Goal: Find contact information: Find contact information

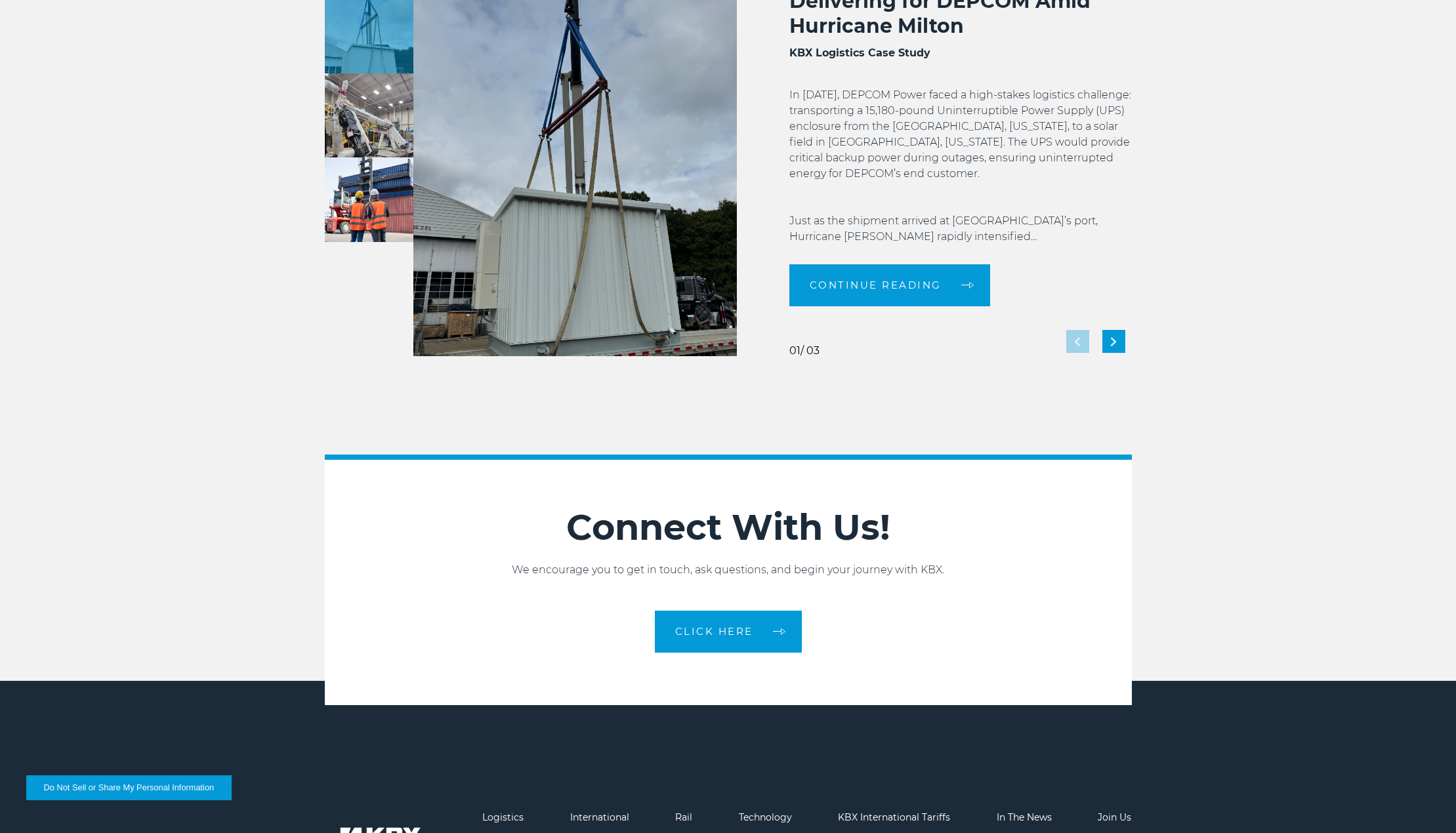
scroll to position [2857, 0]
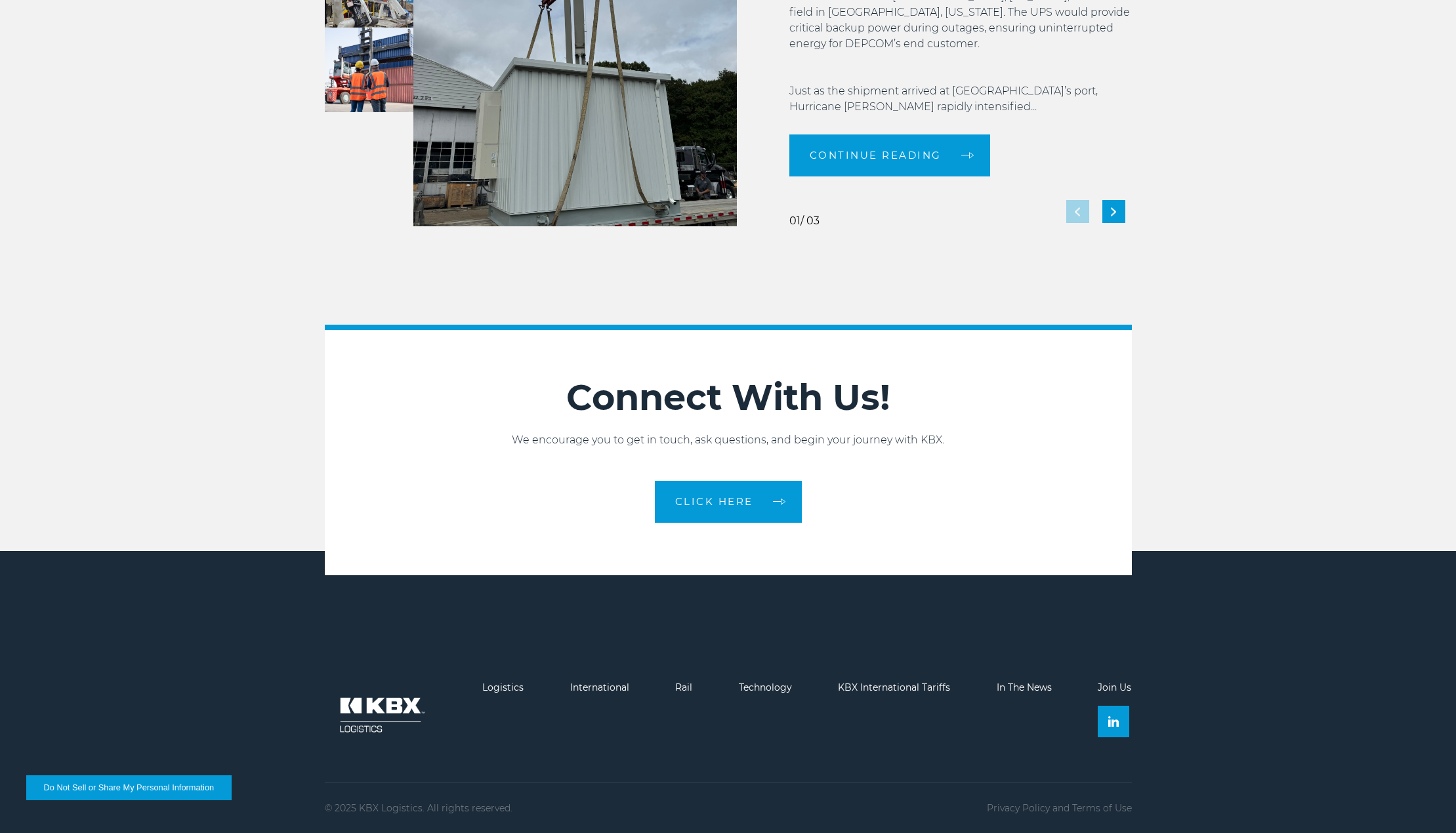
click at [390, 714] on img at bounding box center [380, 715] width 112 height 66
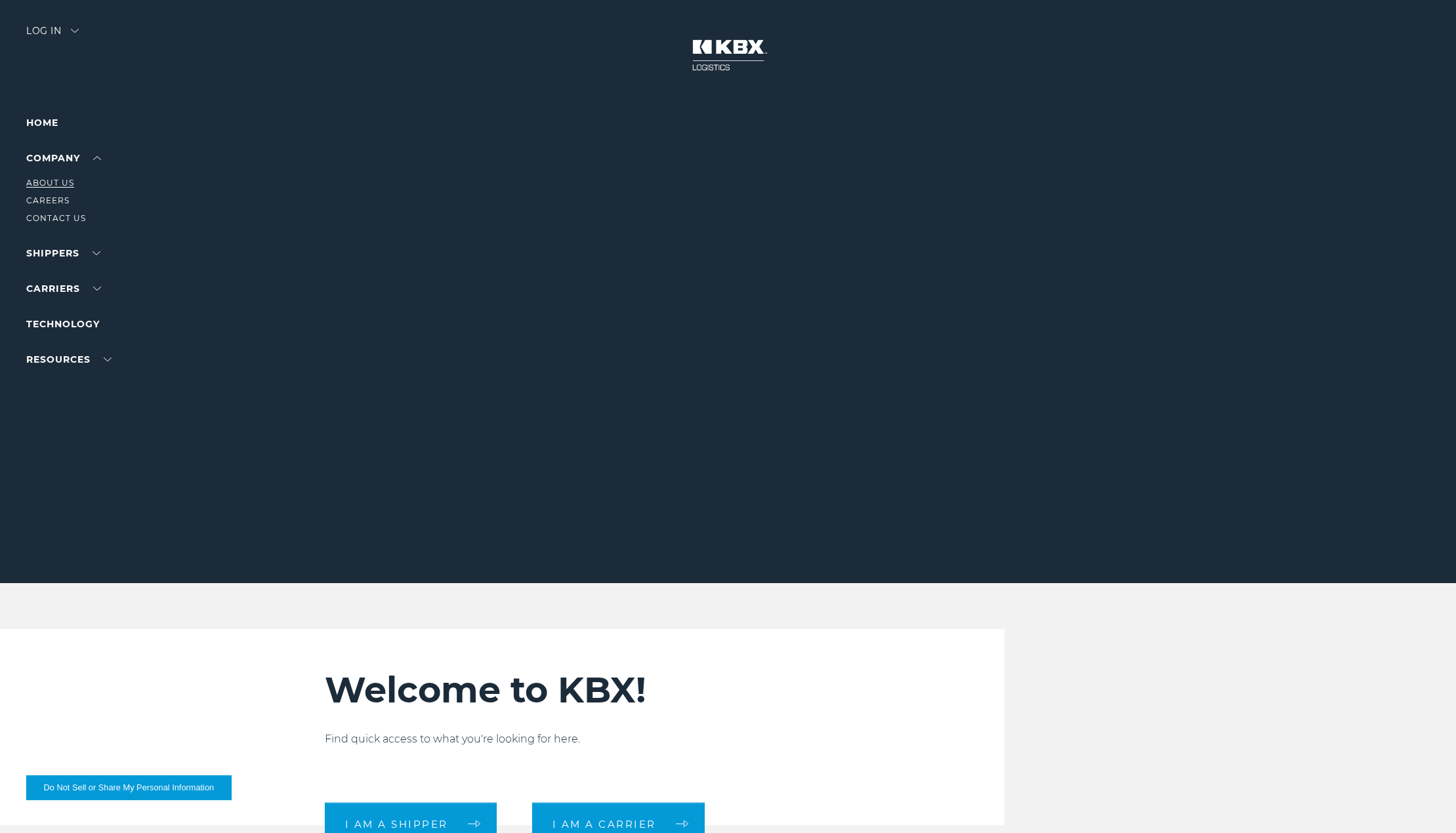
click at [68, 183] on link "About Us" at bounding box center [50, 183] width 48 height 10
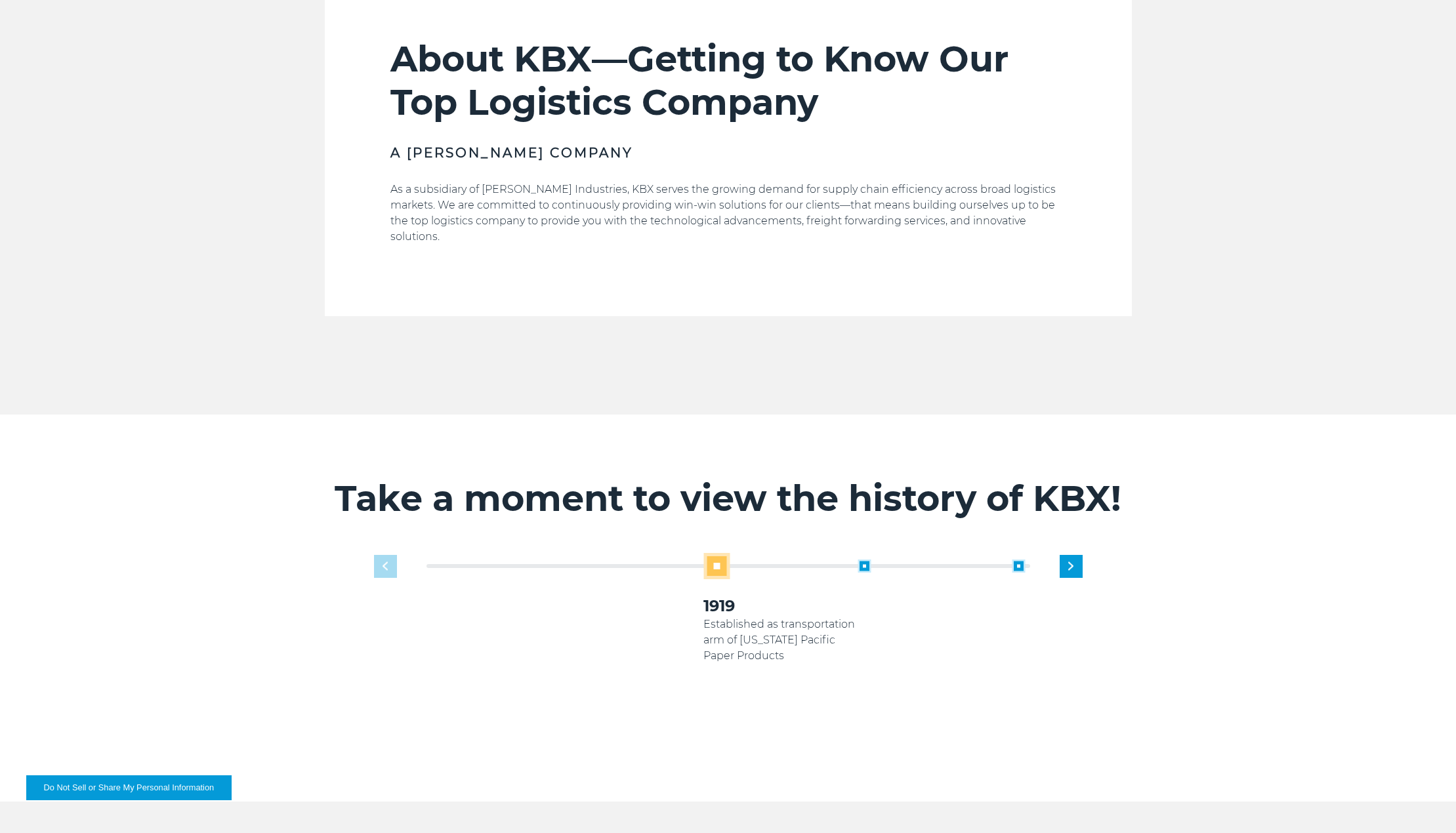
scroll to position [721, 0]
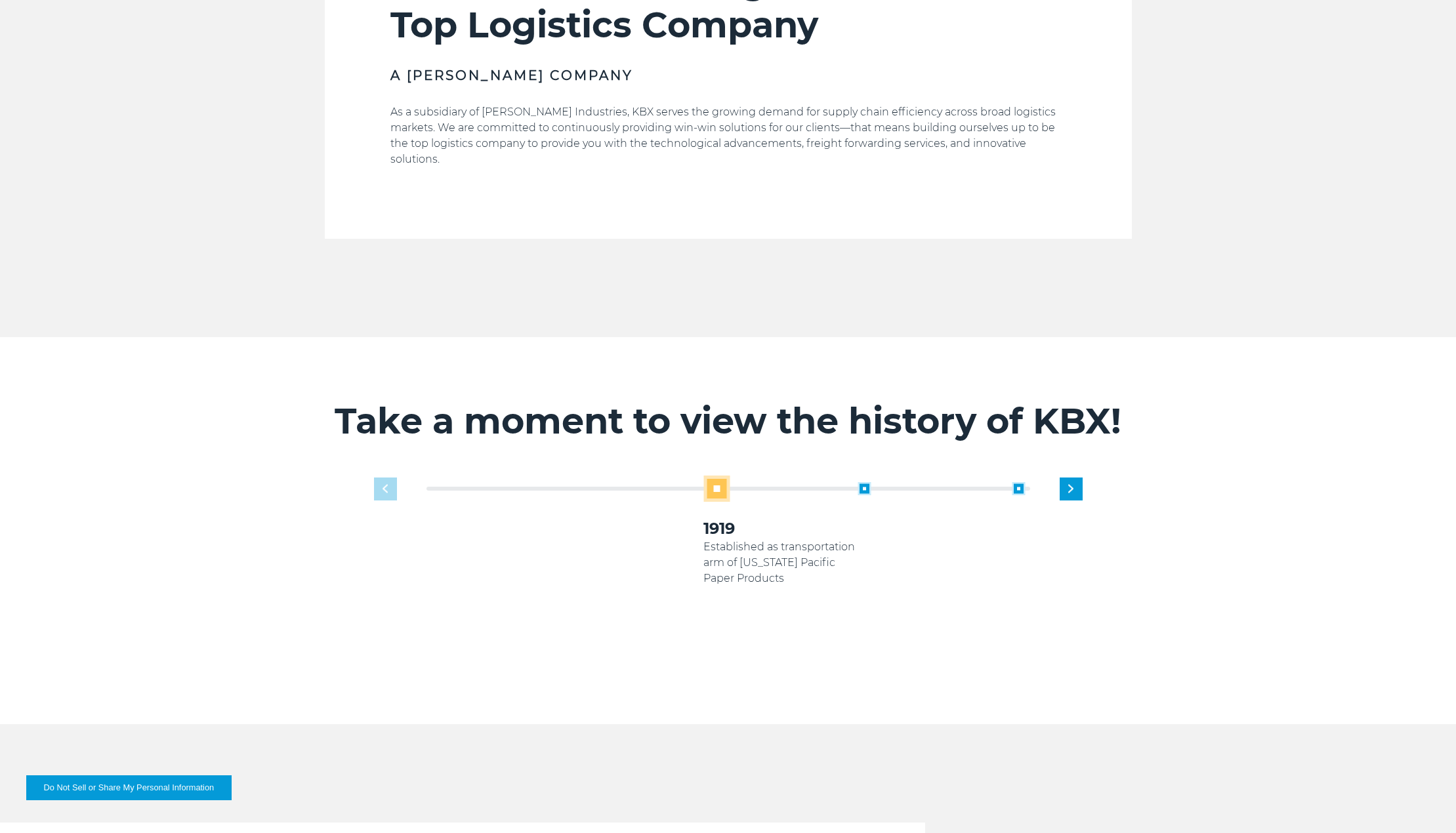
click at [725, 546] on p "Established as transportation arm of Georgia Pacific Paper Products" at bounding box center [781, 562] width 154 height 47
click at [725, 545] on div "1919 Established as transportation arm of Georgia Pacific Paper Products 2005 K…" at bounding box center [858, 573] width 617 height 183
click at [725, 545] on p "Koch Industries acquires Georgia Pacific" at bounding box center [781, 555] width 154 height 31
click at [550, 482] on span at bounding box center [556, 489] width 13 height 13
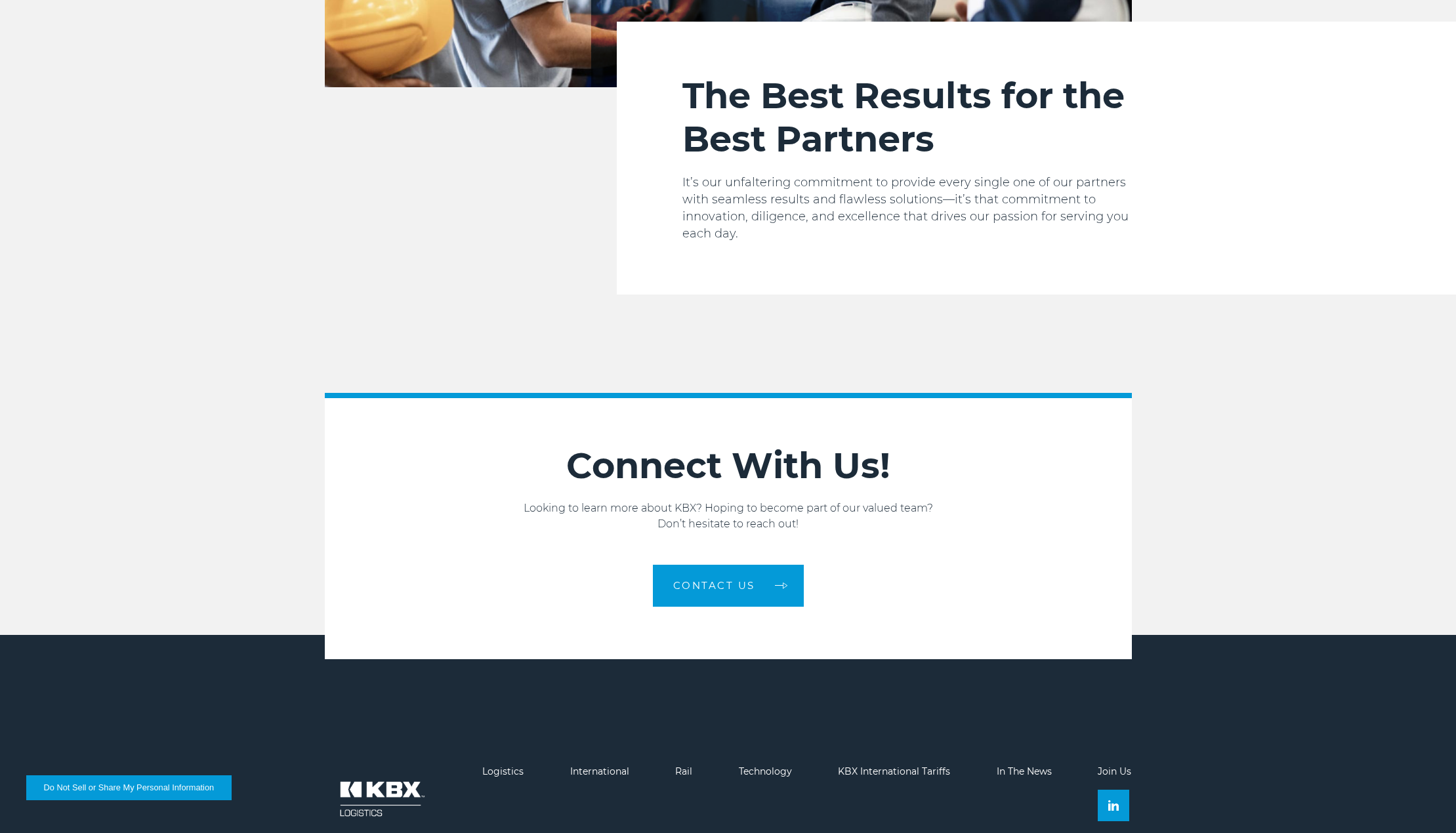
scroll to position [2152, 0]
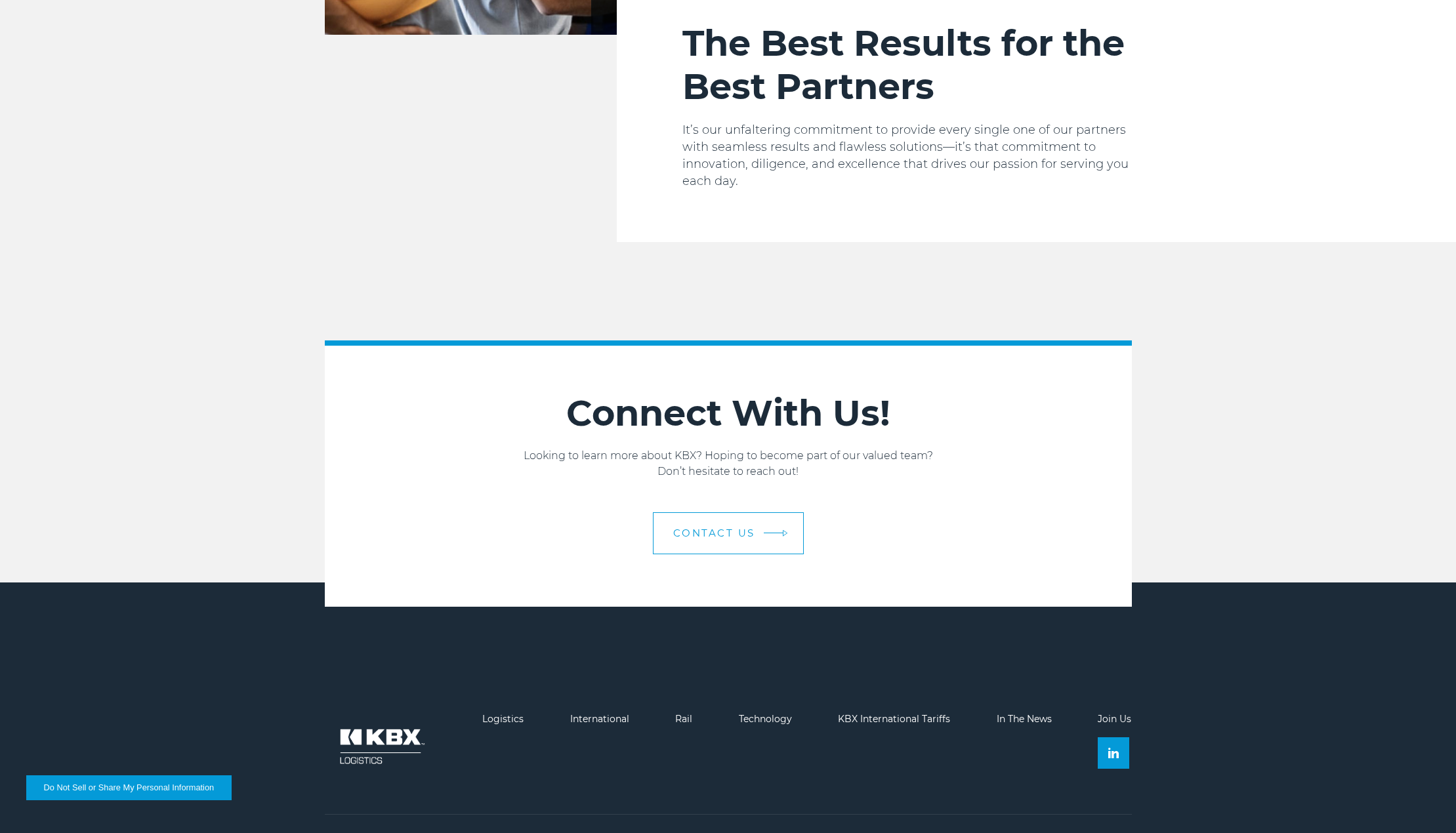
click at [779, 533] on em at bounding box center [773, 533] width 19 height 1
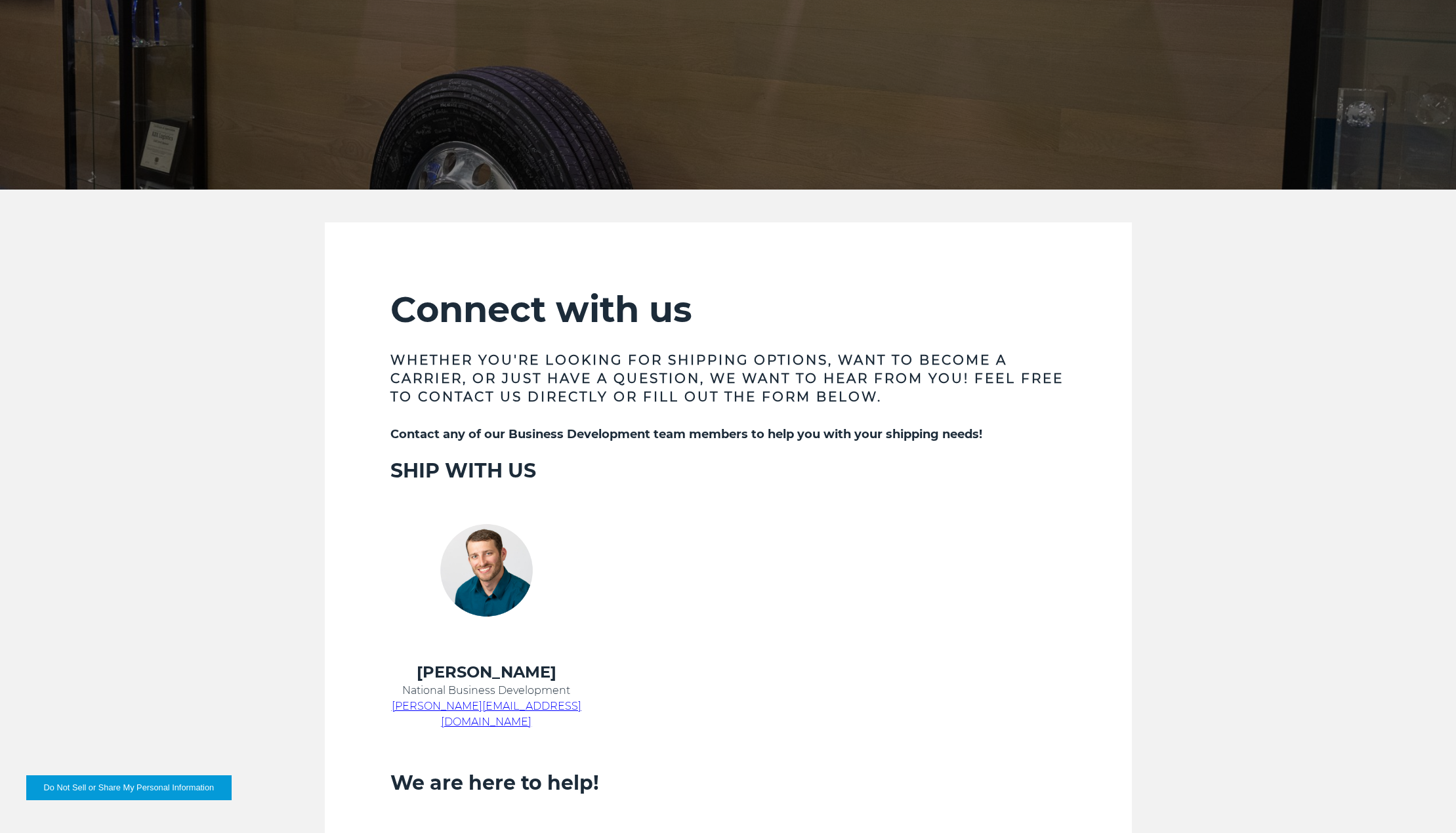
scroll to position [694, 0]
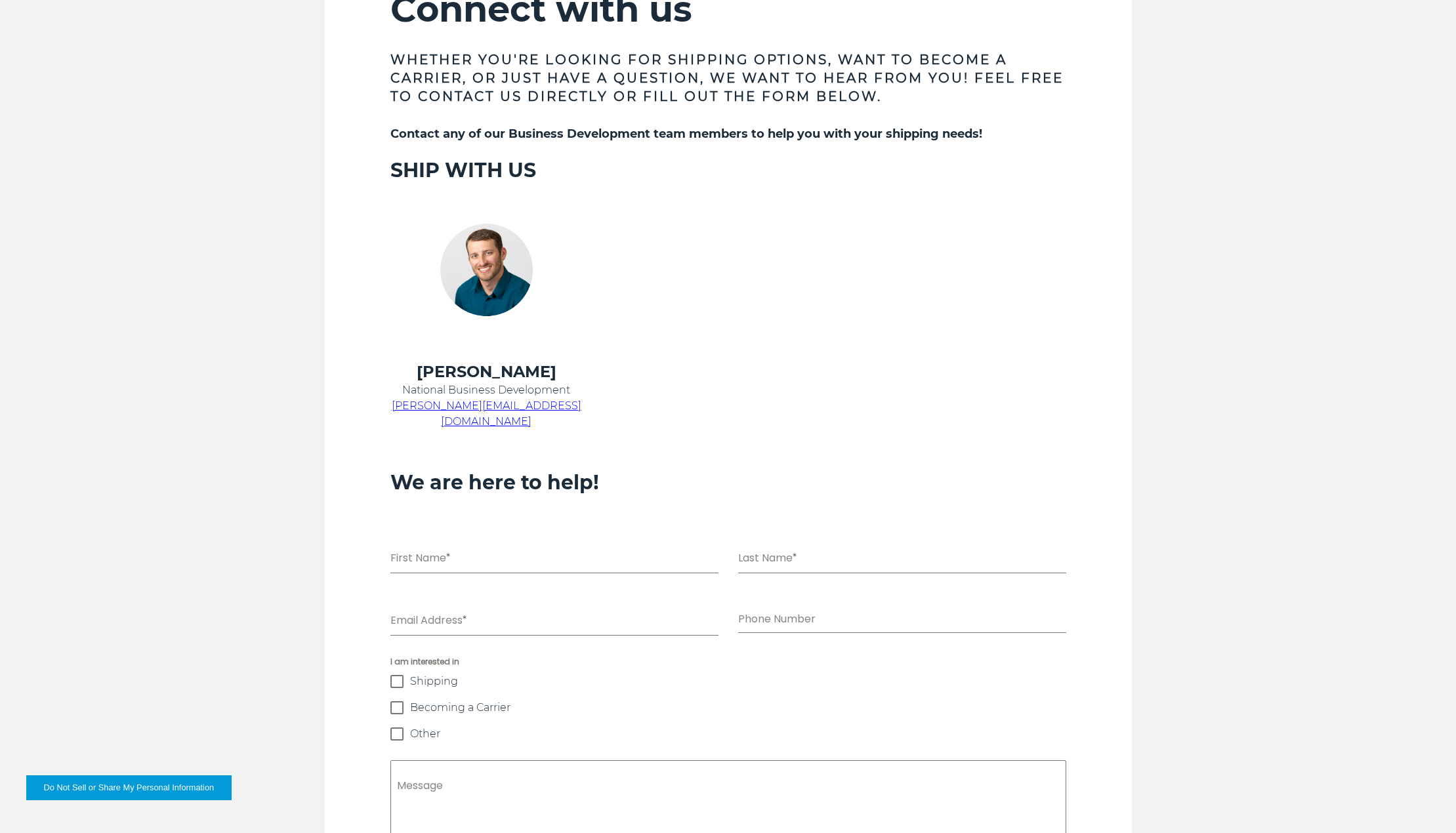
click at [490, 367] on h4 "Chris Kein" at bounding box center [486, 372] width 192 height 21
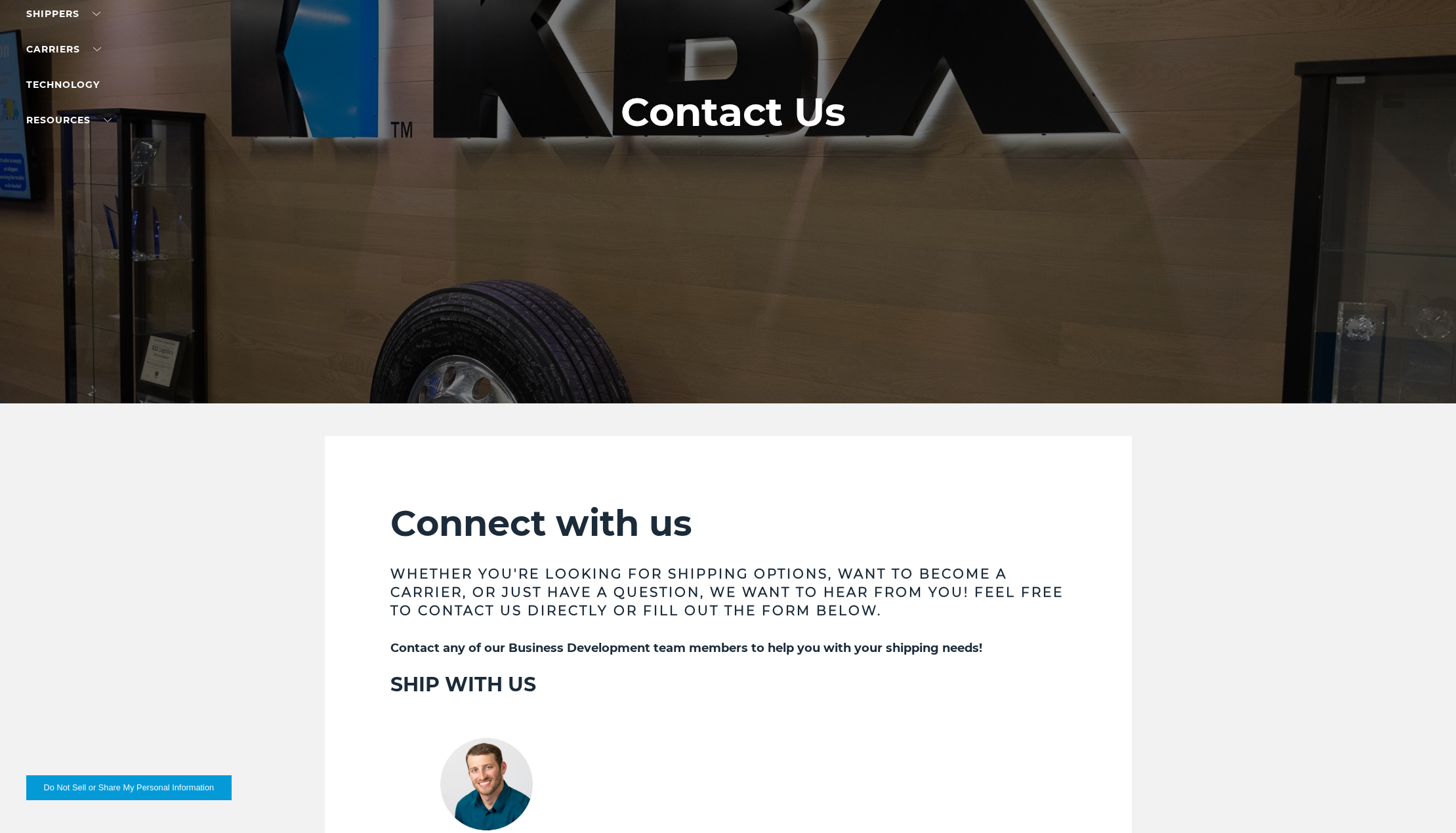
scroll to position [0, 0]
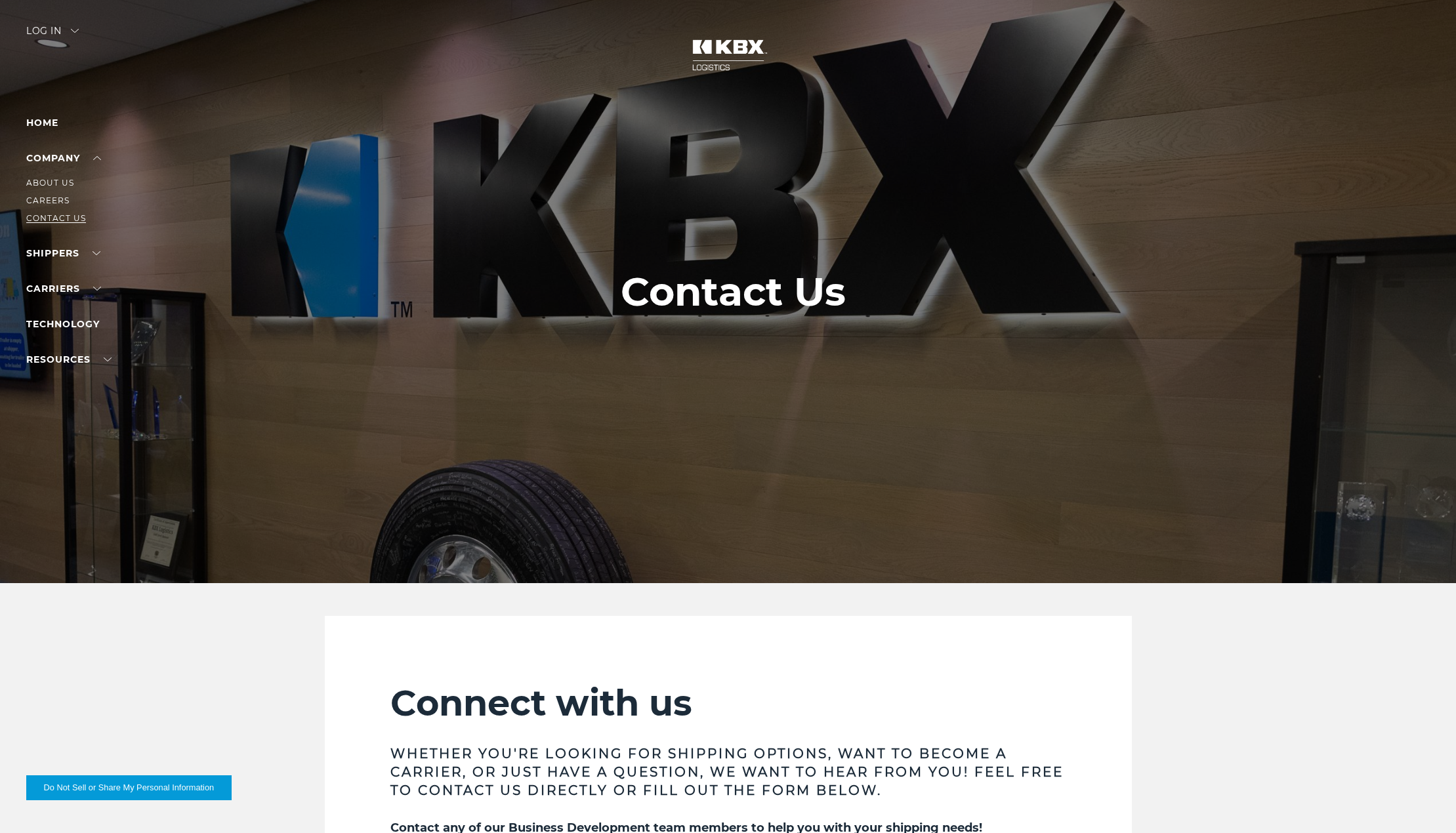
click at [66, 216] on link "Contact Us" at bounding box center [56, 218] width 60 height 10
